Goal: Information Seeking & Learning: Find specific fact

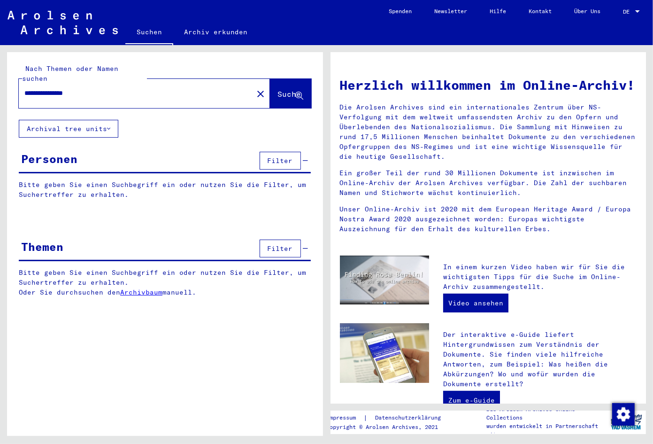
click at [115, 88] on input "**********" at bounding box center [132, 93] width 217 height 10
drag, startPoint x: 115, startPoint y: 85, endPoint x: 76, endPoint y: 88, distance: 39.6
click at [76, 88] on input "**********" at bounding box center [132, 93] width 217 height 10
type input "**********"
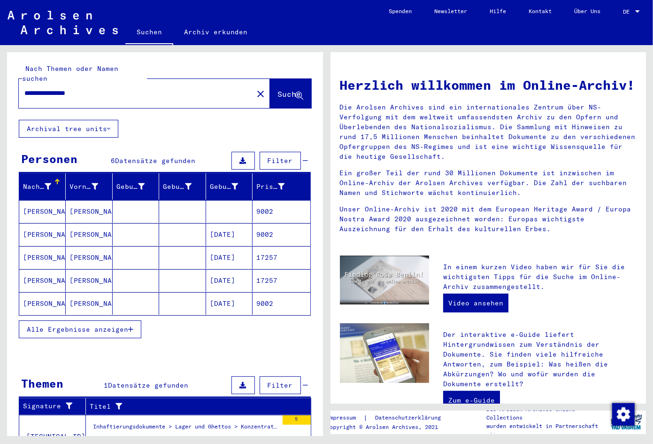
click at [242, 250] on mat-cell "[DATE]" at bounding box center [229, 257] width 46 height 23
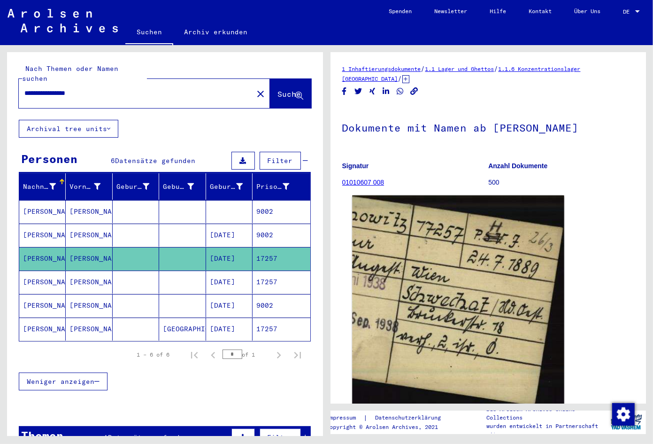
click at [417, 313] on img at bounding box center [458, 301] width 212 height 212
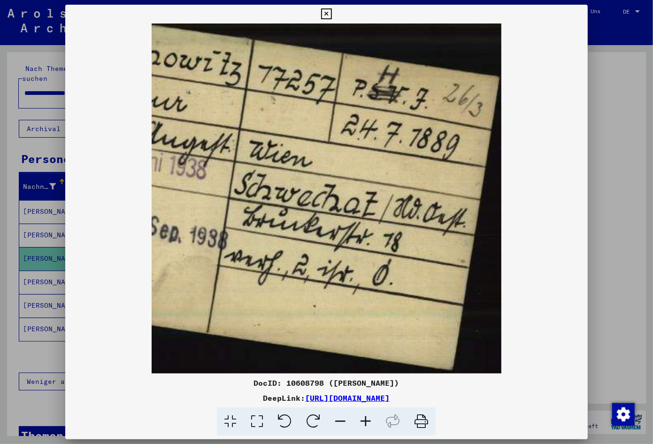
drag, startPoint x: 426, startPoint y: 395, endPoint x: 206, endPoint y: 399, distance: 220.2
click at [206, 399] on div "DeepLink: [URL][DOMAIN_NAME]" at bounding box center [326, 397] width 522 height 11
copy div "[URL][DOMAIN_NAME]"
drag, startPoint x: 367, startPoint y: 181, endPoint x: 512, endPoint y: 42, distance: 201.2
click at [362, 190] on img at bounding box center [326, 198] width 522 height 350
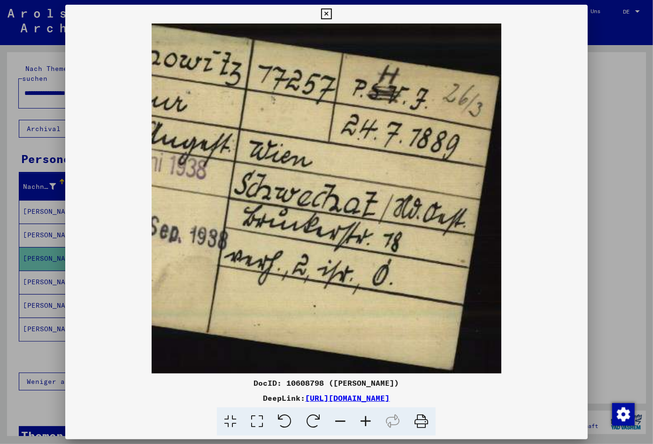
click at [332, 11] on icon at bounding box center [326, 13] width 11 height 11
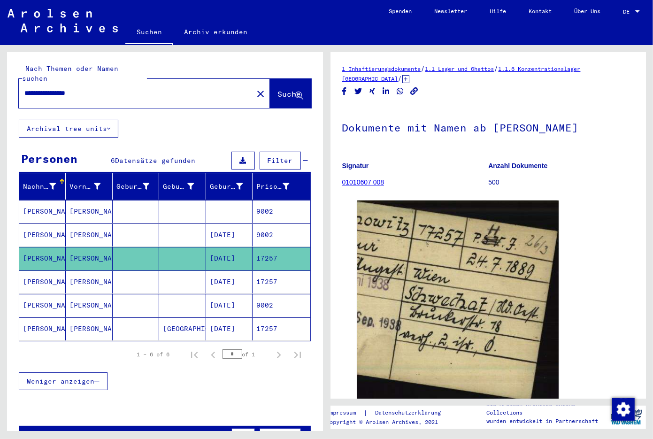
click at [215, 270] on mat-cell "[DATE]" at bounding box center [229, 281] width 46 height 23
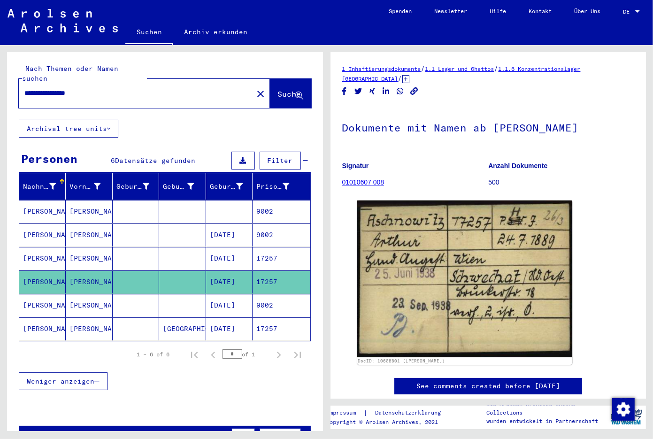
click at [221, 295] on mat-cell "[DATE]" at bounding box center [229, 305] width 46 height 23
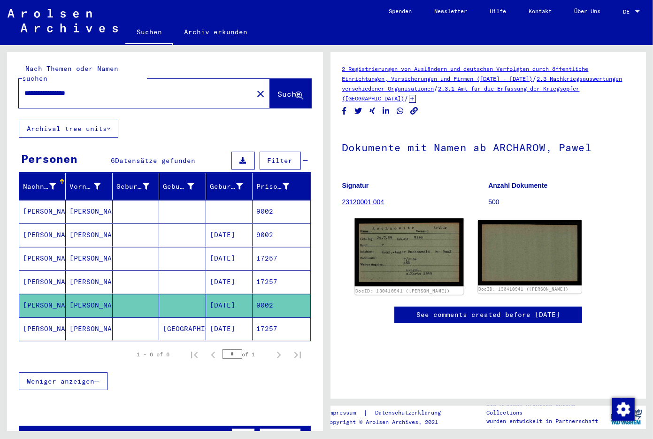
click at [424, 278] on img at bounding box center [408, 252] width 109 height 68
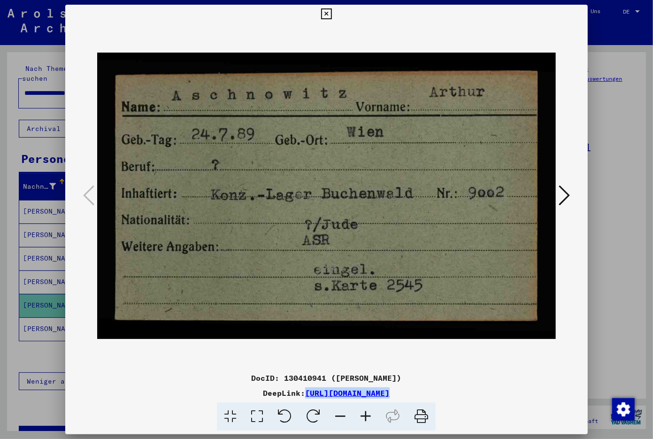
drag, startPoint x: 535, startPoint y: 410, endPoint x: 206, endPoint y: 398, distance: 329.7
click at [206, 398] on div "DocID: 130410941 ([PERSON_NAME]) DeepLink: [URL][DOMAIN_NAME]" at bounding box center [326, 401] width 522 height 59
copy div "[URL][DOMAIN_NAME]"
click at [566, 186] on button at bounding box center [564, 196] width 17 height 27
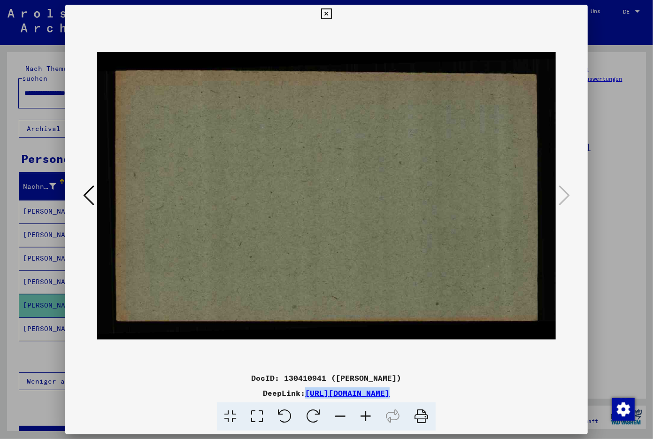
click at [332, 12] on icon at bounding box center [326, 13] width 11 height 11
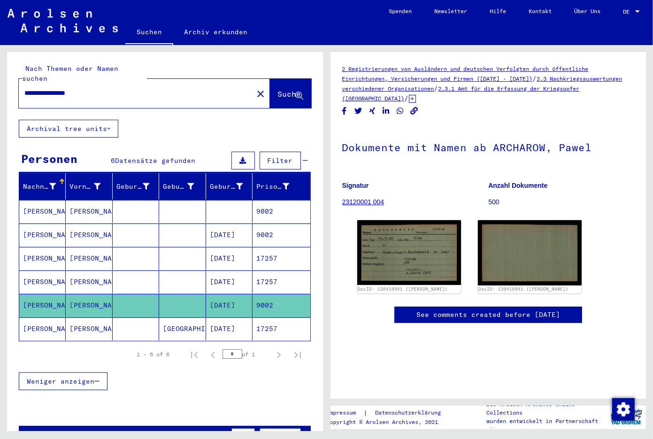
click at [230, 317] on mat-cell "[DATE]" at bounding box center [229, 328] width 46 height 23
